Goal: Obtain resource: Obtain resource

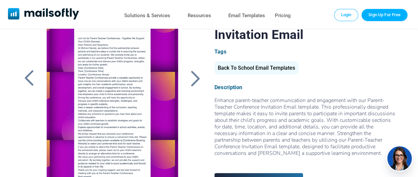
scroll to position [16, 0]
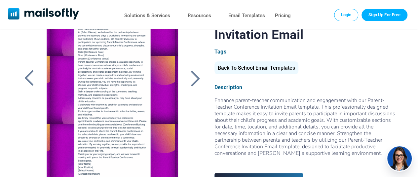
click at [76, 62] on div at bounding box center [112, 94] width 146 height 165
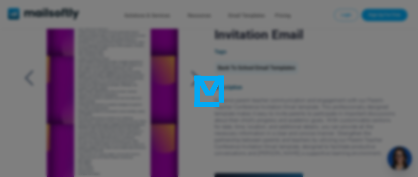
scroll to position [0, 0]
